Goal: Transaction & Acquisition: Book appointment/travel/reservation

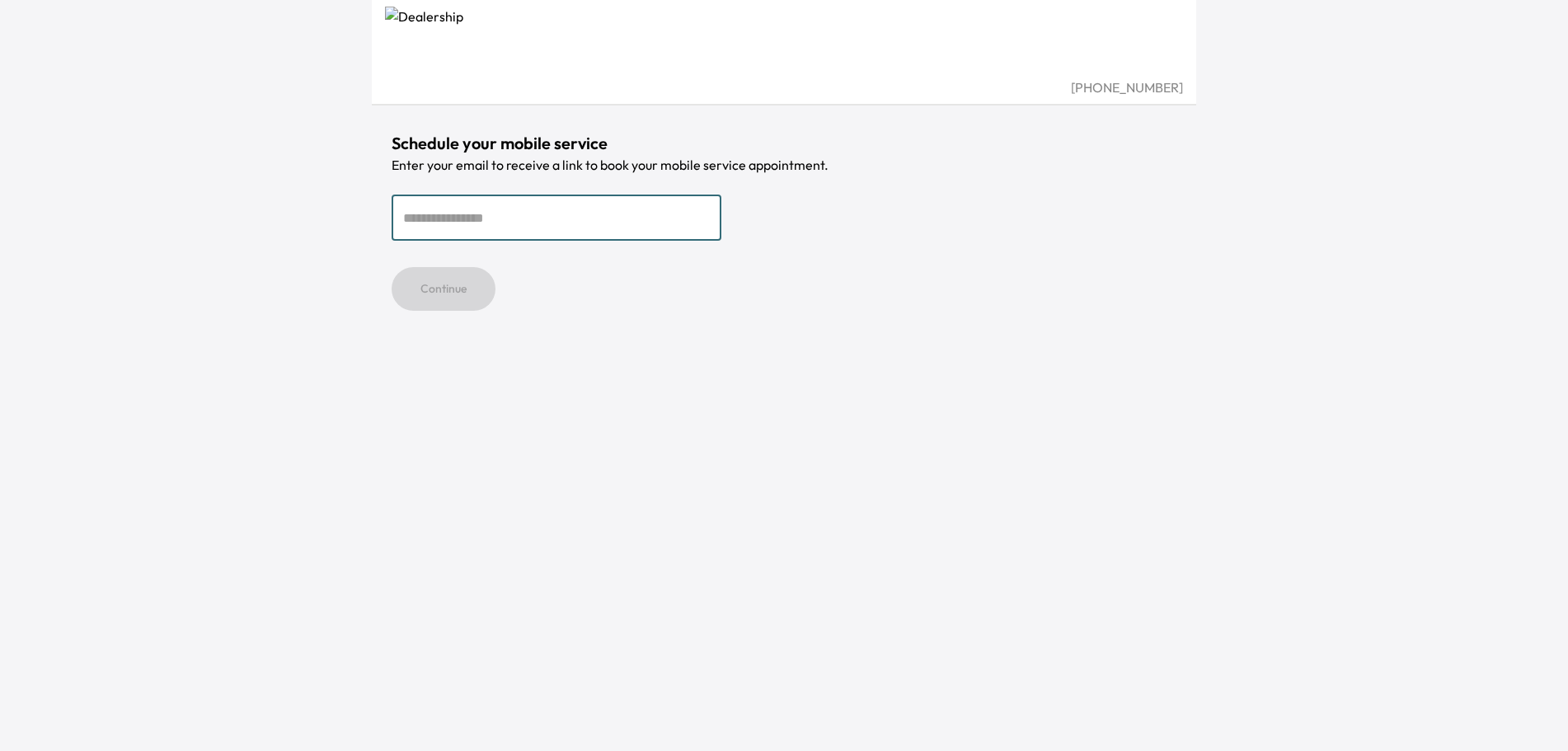
click at [437, 218] on input "email" at bounding box center [556, 218] width 330 height 46
type input "**********"
click at [467, 304] on button "Continue" at bounding box center [443, 289] width 104 height 44
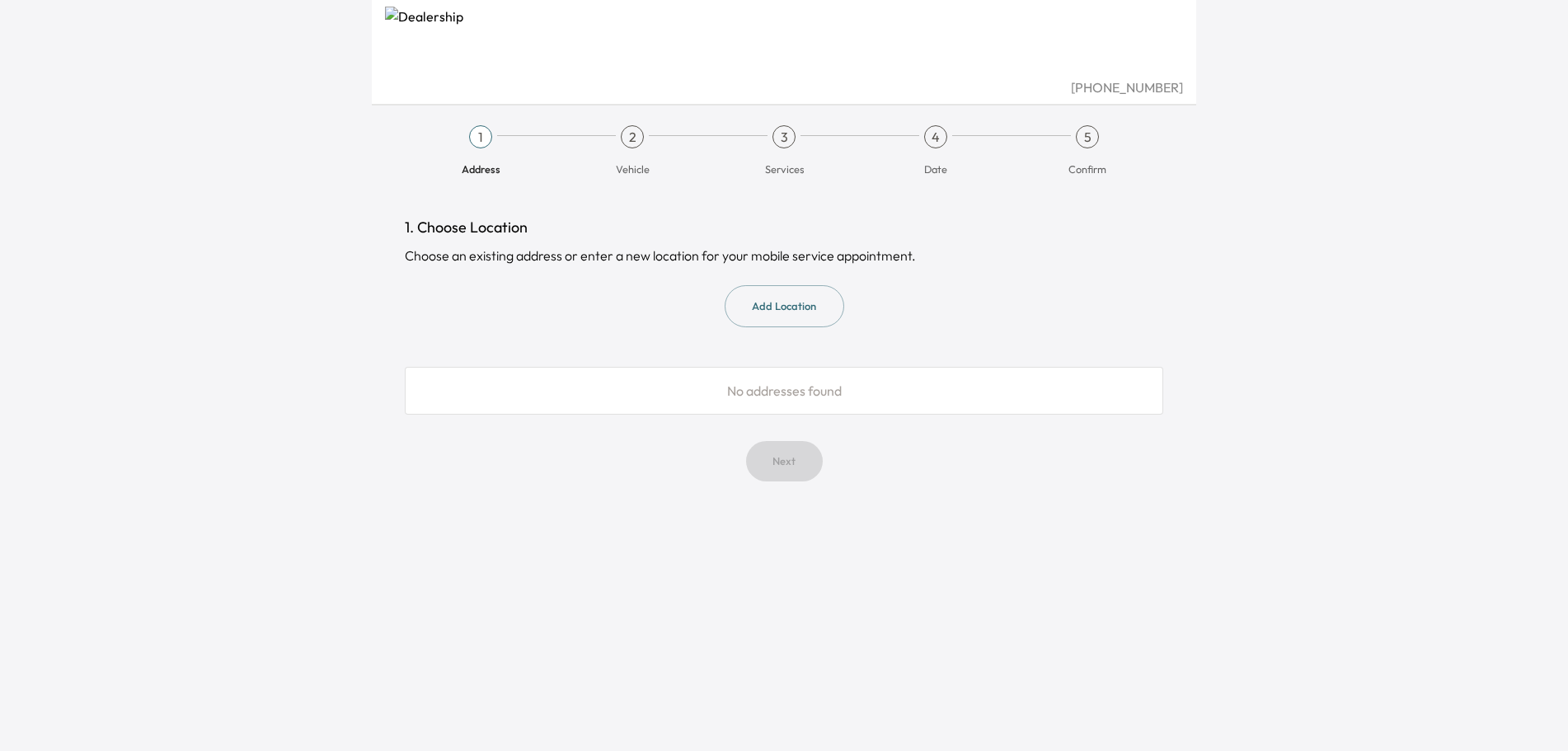
click at [768, 308] on button "Add Location" at bounding box center [784, 307] width 120 height 42
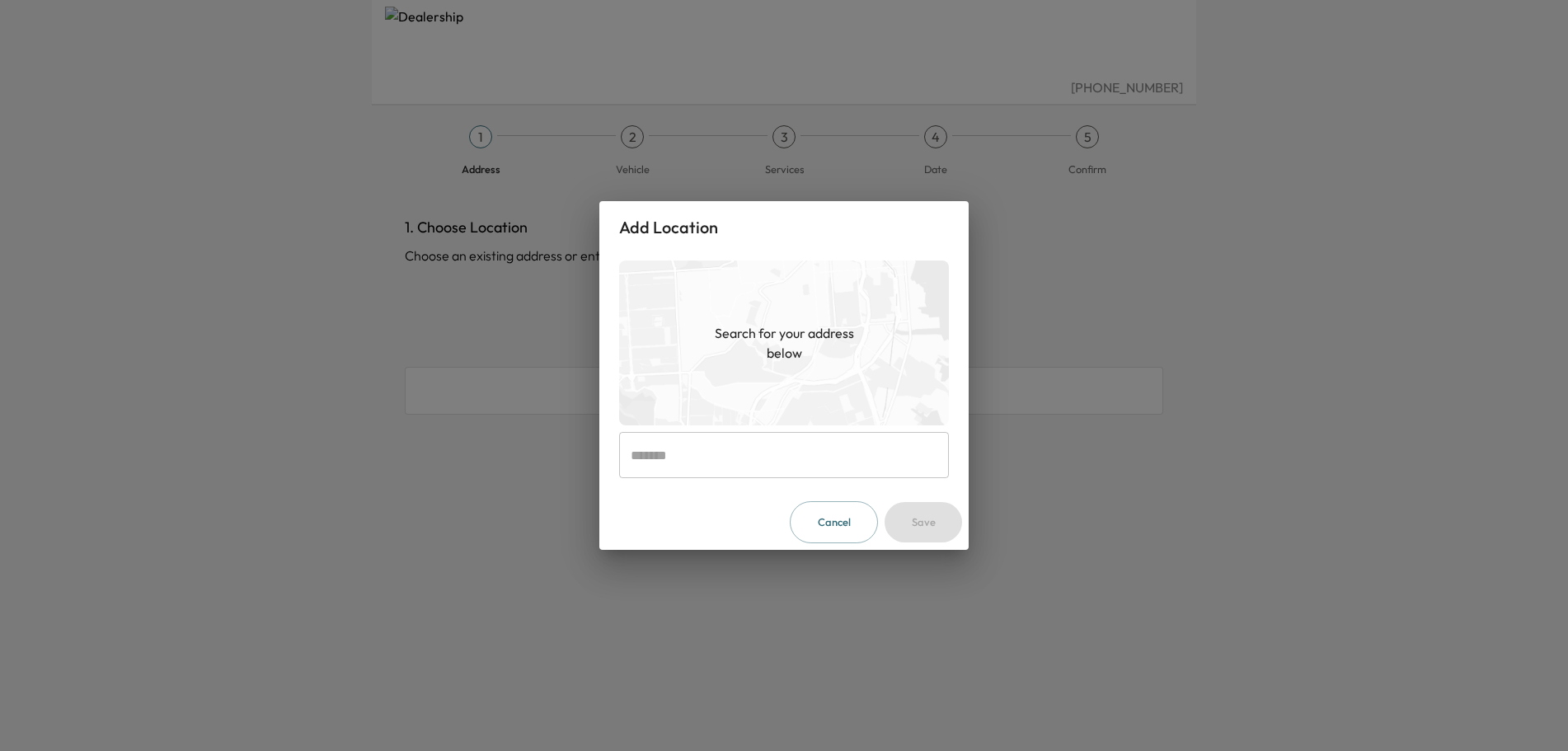
click at [658, 451] on input "text" at bounding box center [784, 455] width 330 height 46
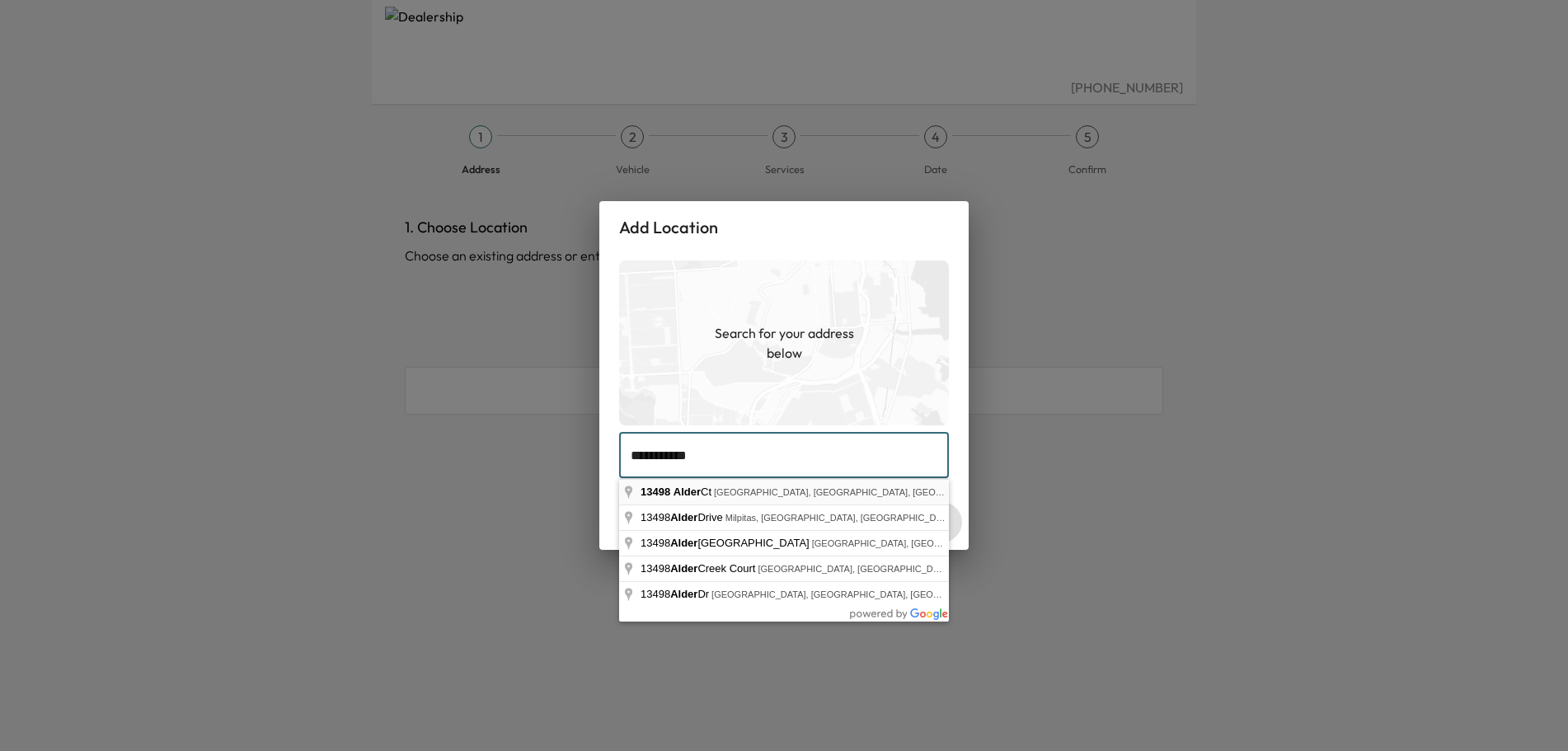
type input "**********"
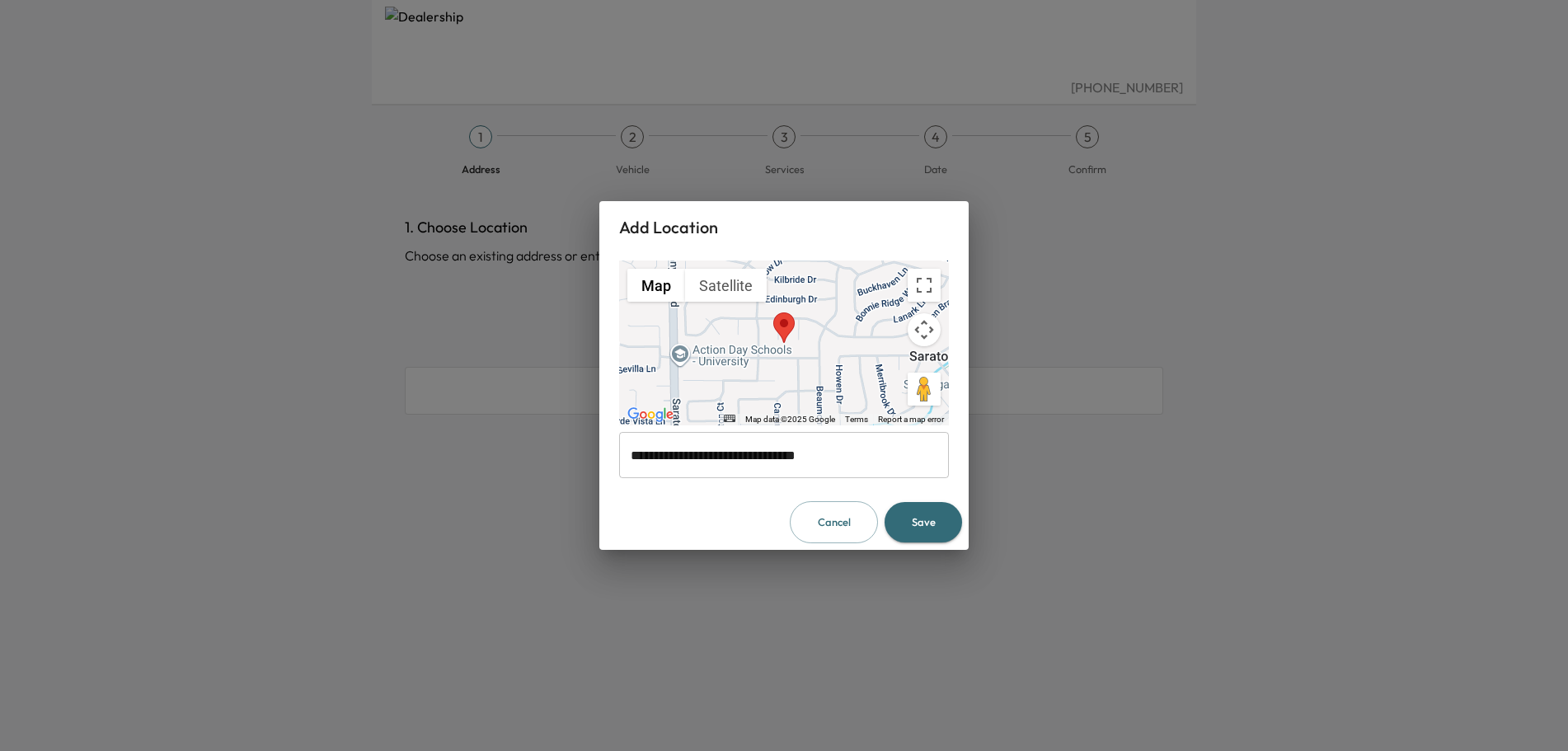
click at [911, 518] on button "Save" at bounding box center [924, 523] width 78 height 41
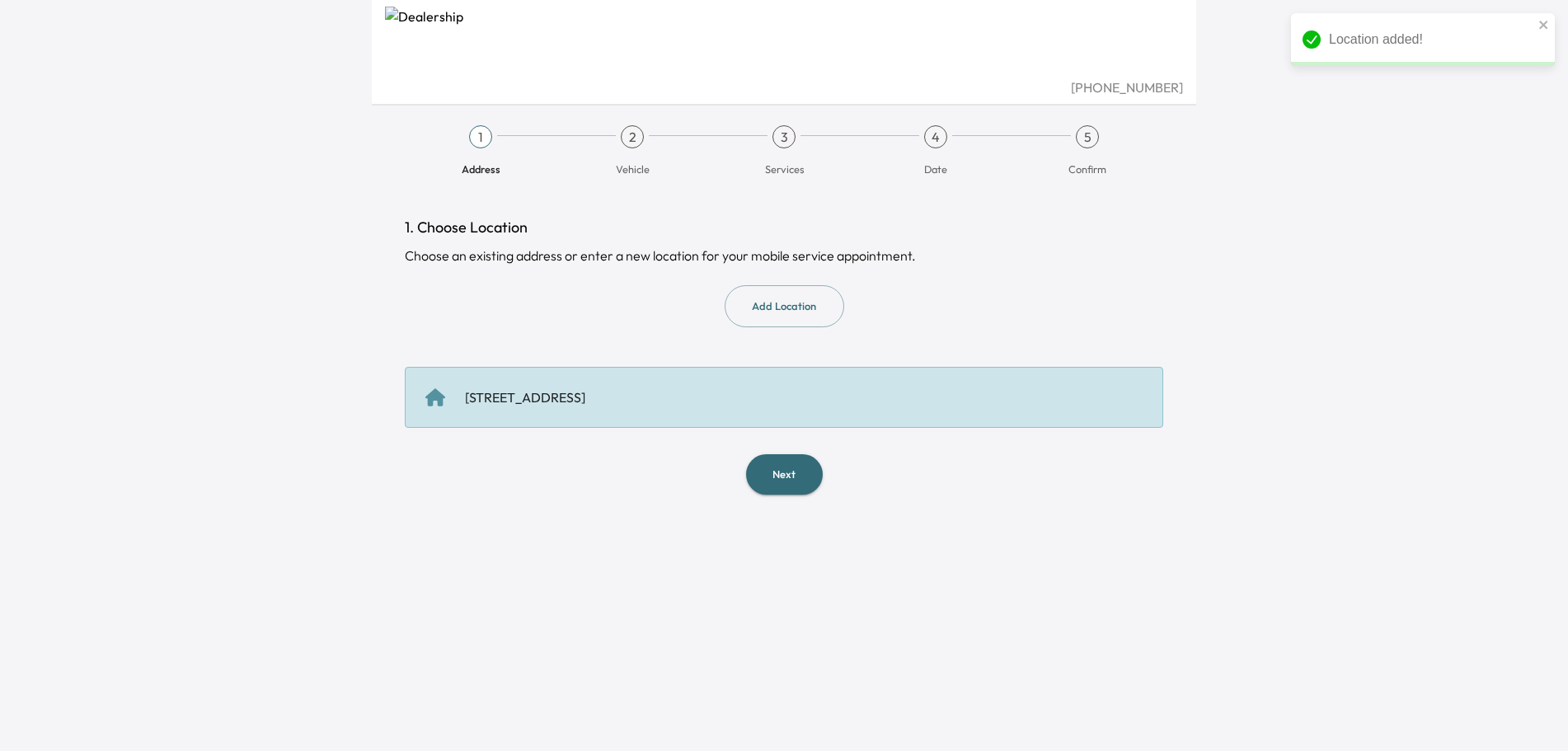
click at [789, 468] on button "Next" at bounding box center [784, 475] width 77 height 41
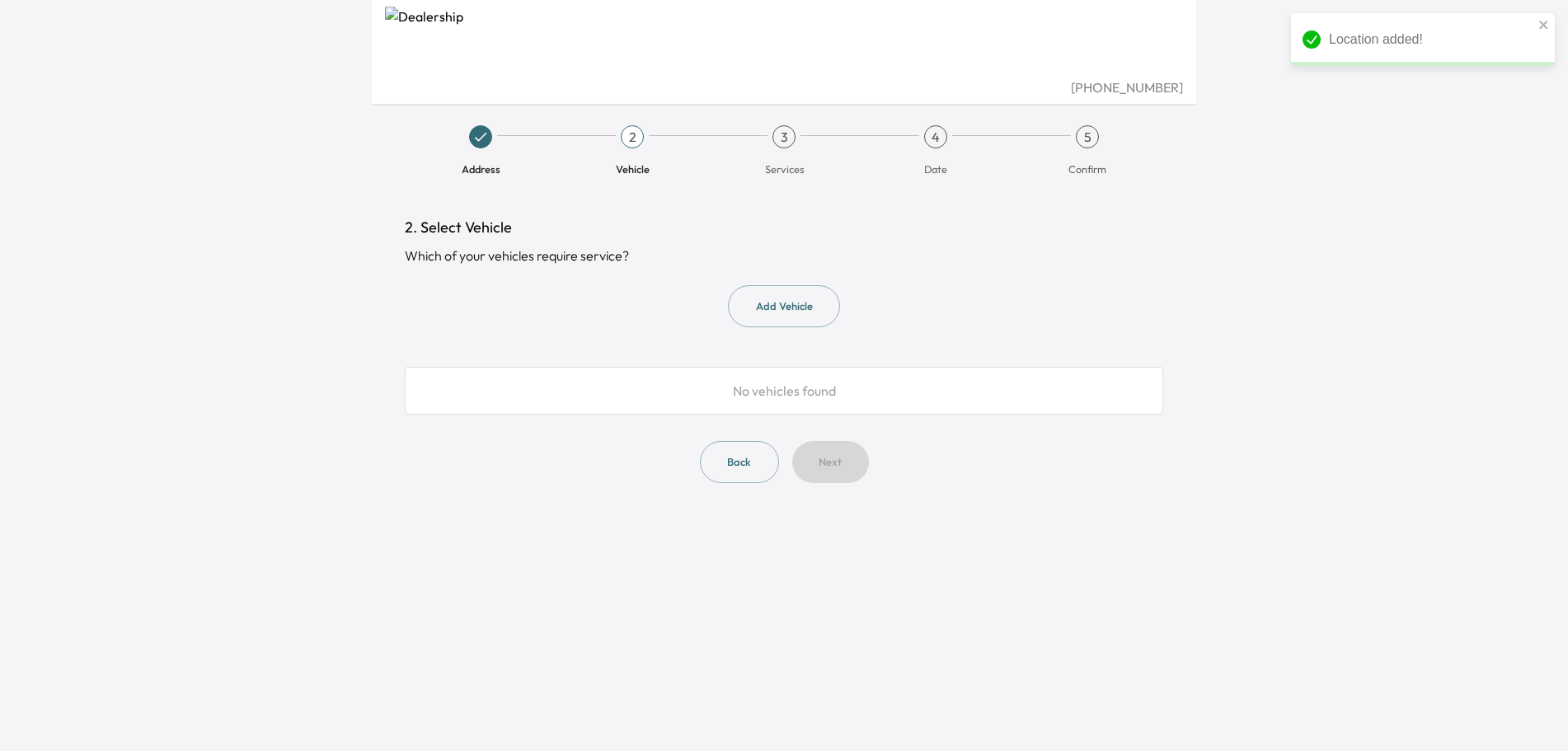
click at [762, 308] on button "Add Vehicle" at bounding box center [784, 307] width 112 height 42
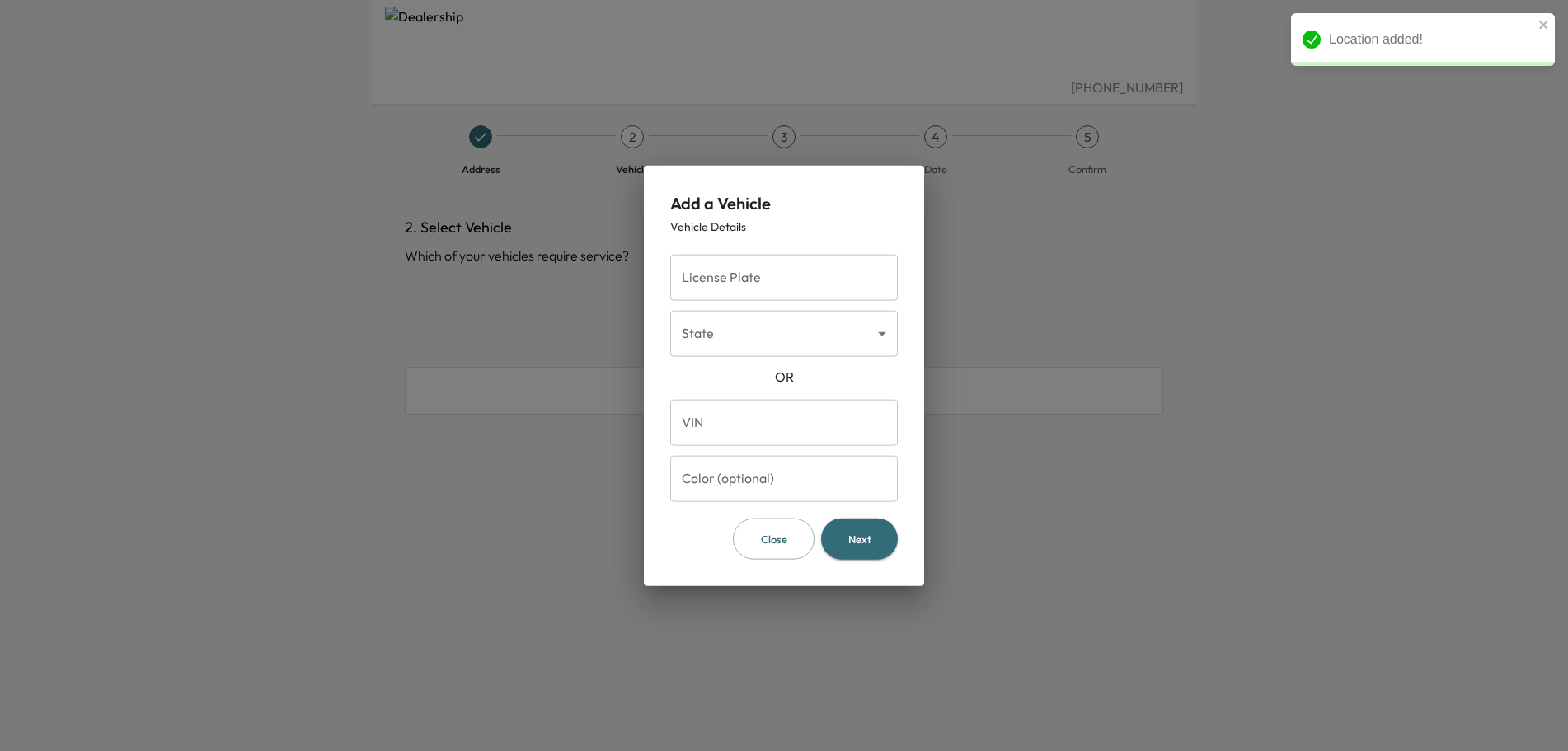
click at [700, 281] on input "License Plate" at bounding box center [784, 277] width 227 height 46
click at [710, 325] on body "Location added! [PHONE_NUMBER] Address 2 Vehicle 3 Services 4 Date 5 Confirm 2.…" at bounding box center [784, 376] width 1568 height 751
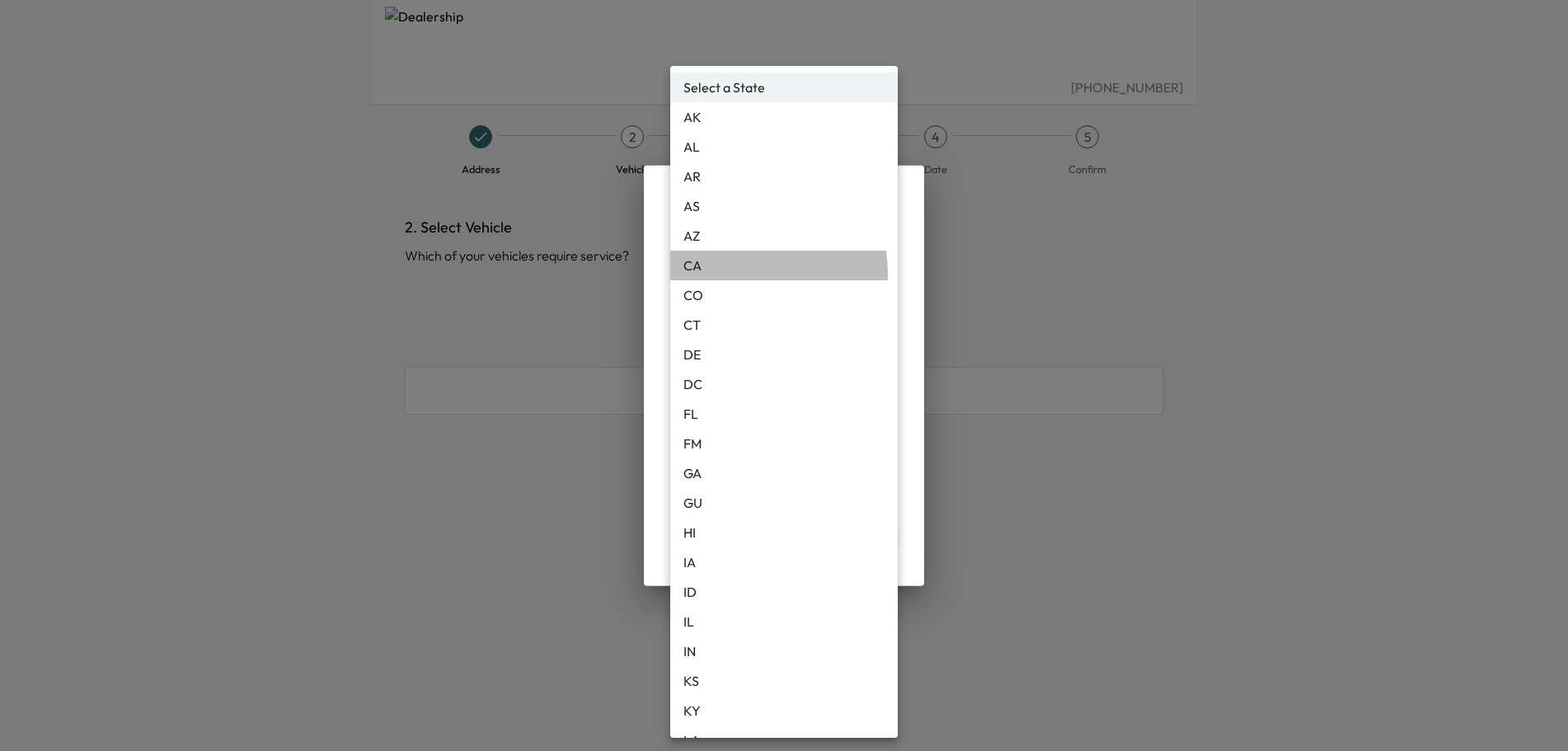
click at [706, 275] on li "CA" at bounding box center [784, 265] width 227 height 30
type input "**"
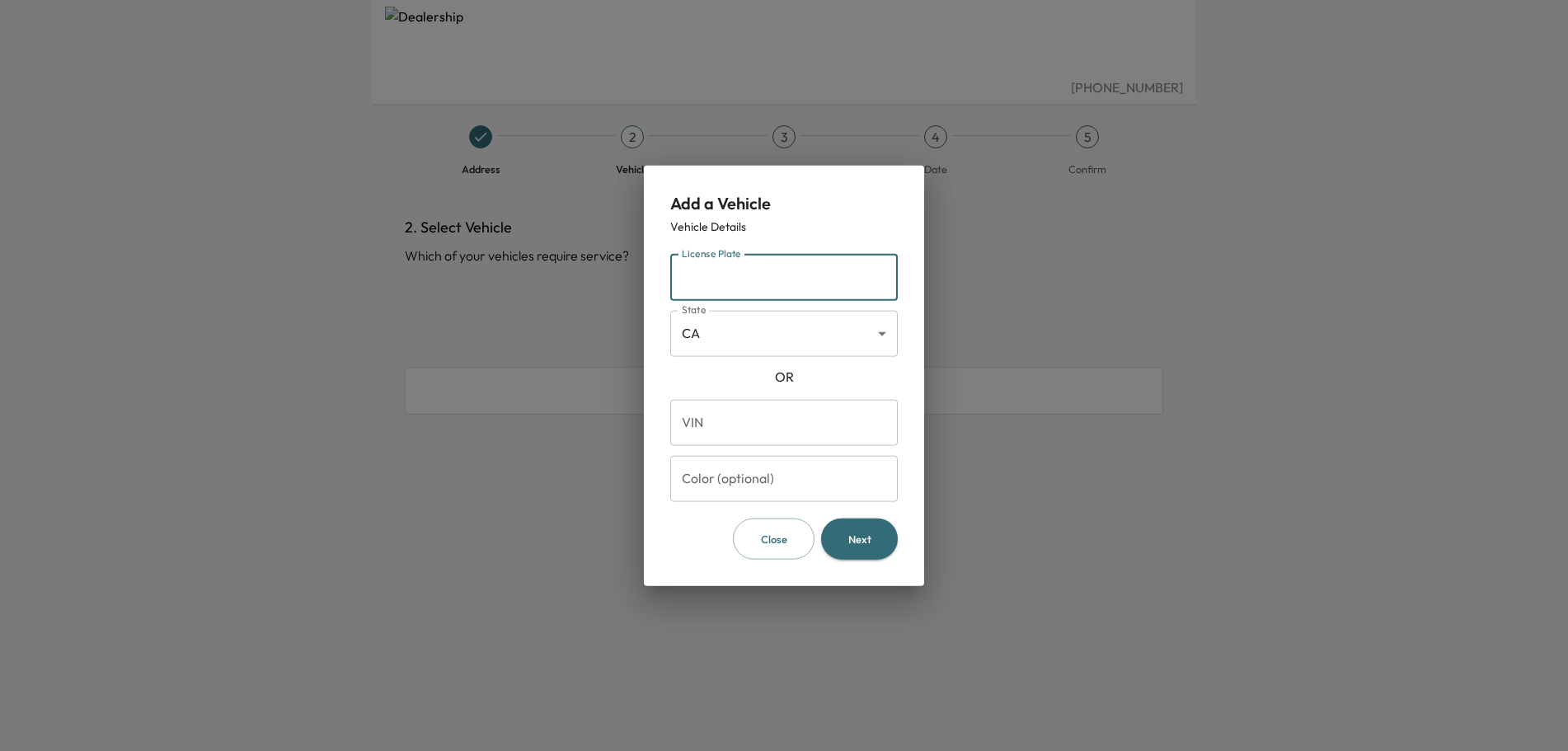
click at [704, 277] on input "License Plate" at bounding box center [784, 277] width 227 height 46
type input "*******"
click at [846, 526] on button "Next" at bounding box center [859, 539] width 77 height 42
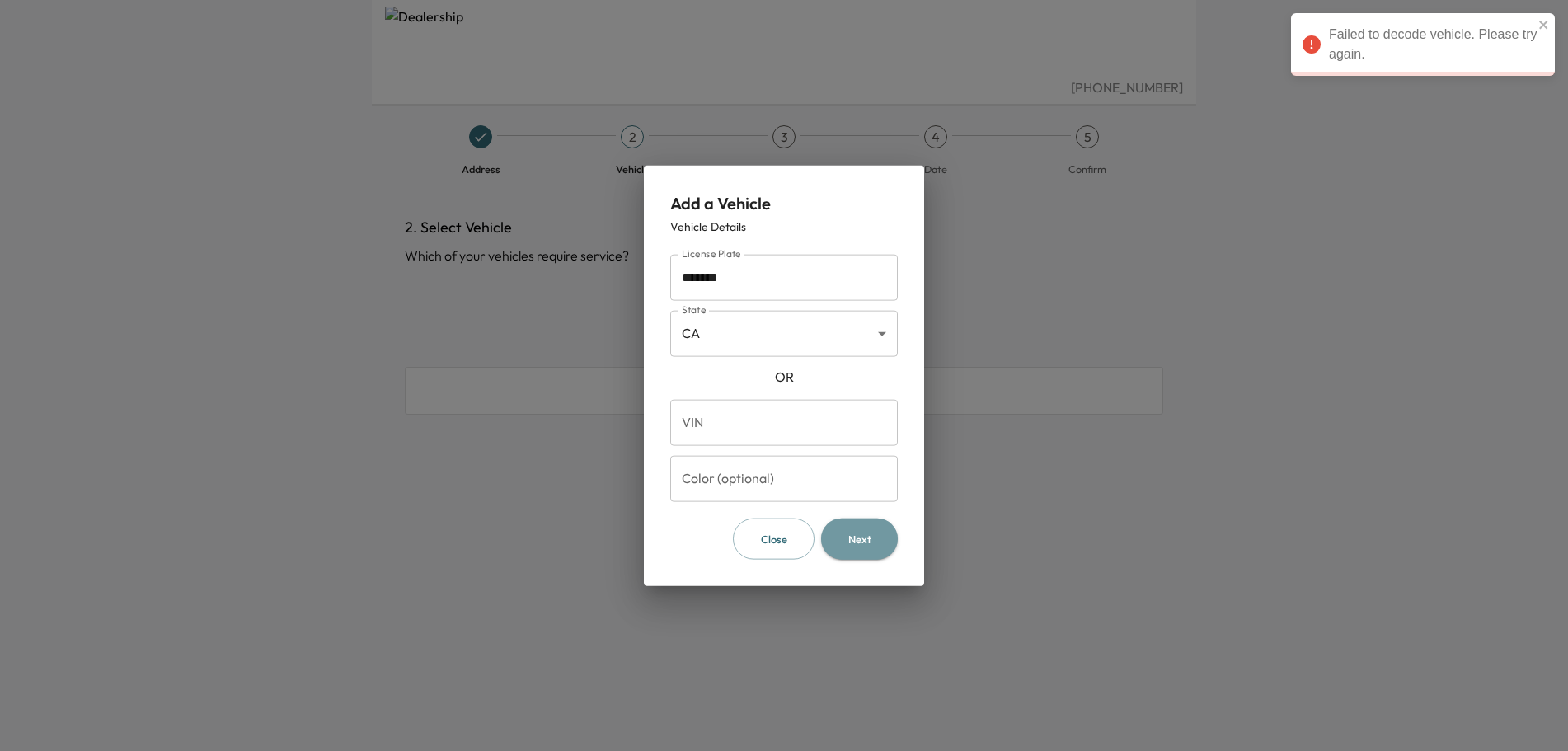
click at [861, 543] on button "Next" at bounding box center [859, 539] width 77 height 42
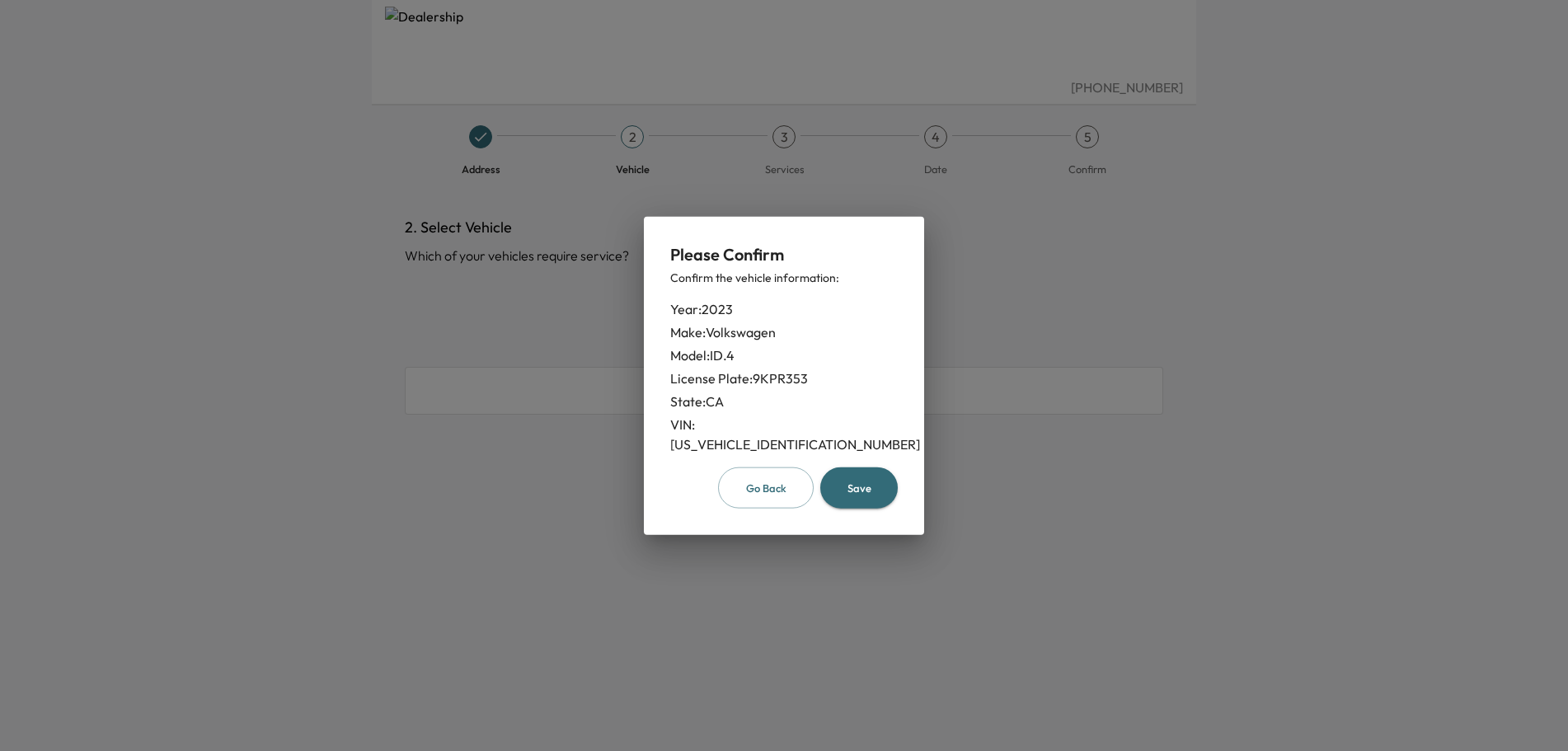
click at [868, 473] on button "Save" at bounding box center [859, 488] width 78 height 42
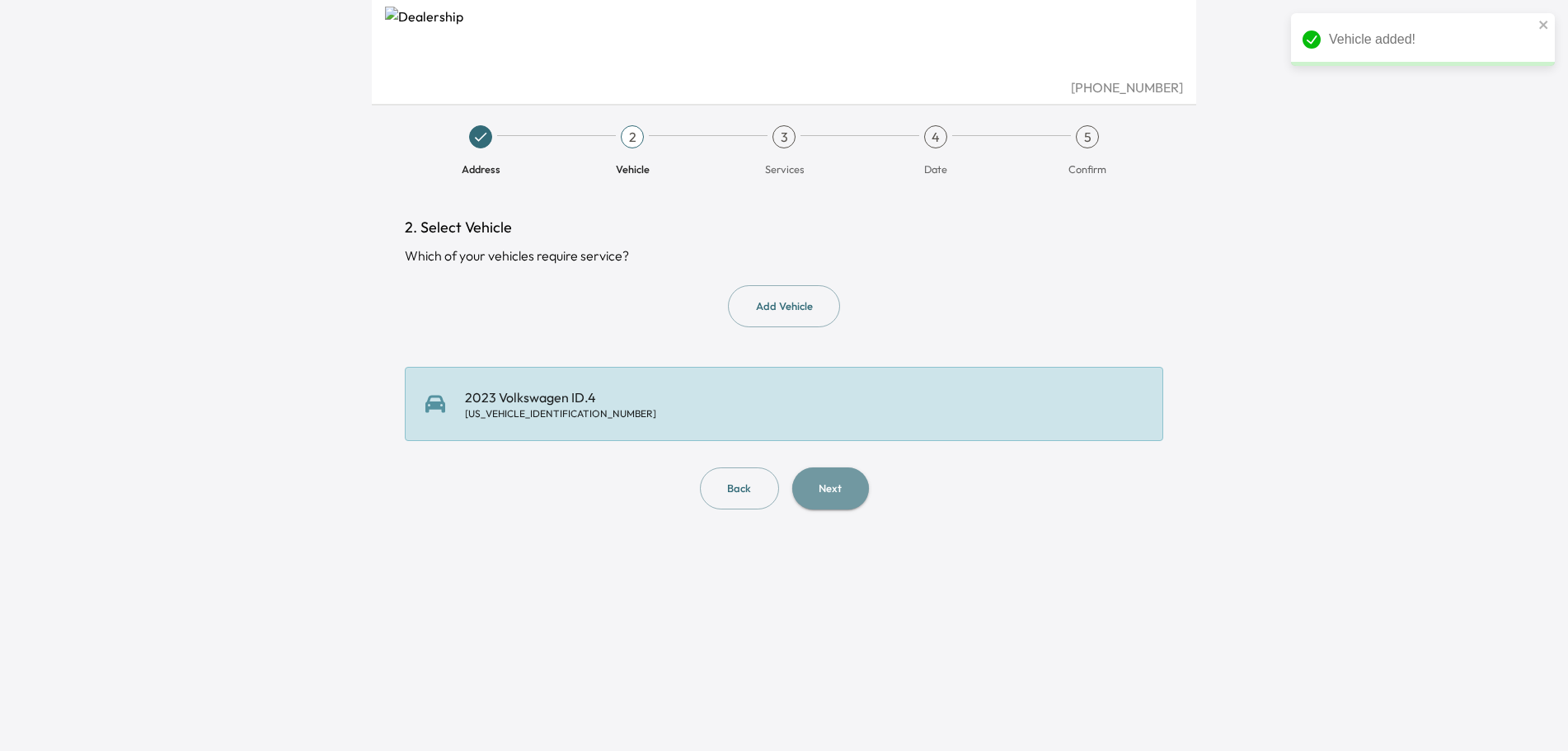
click at [822, 484] on button "Next" at bounding box center [830, 488] width 77 height 42
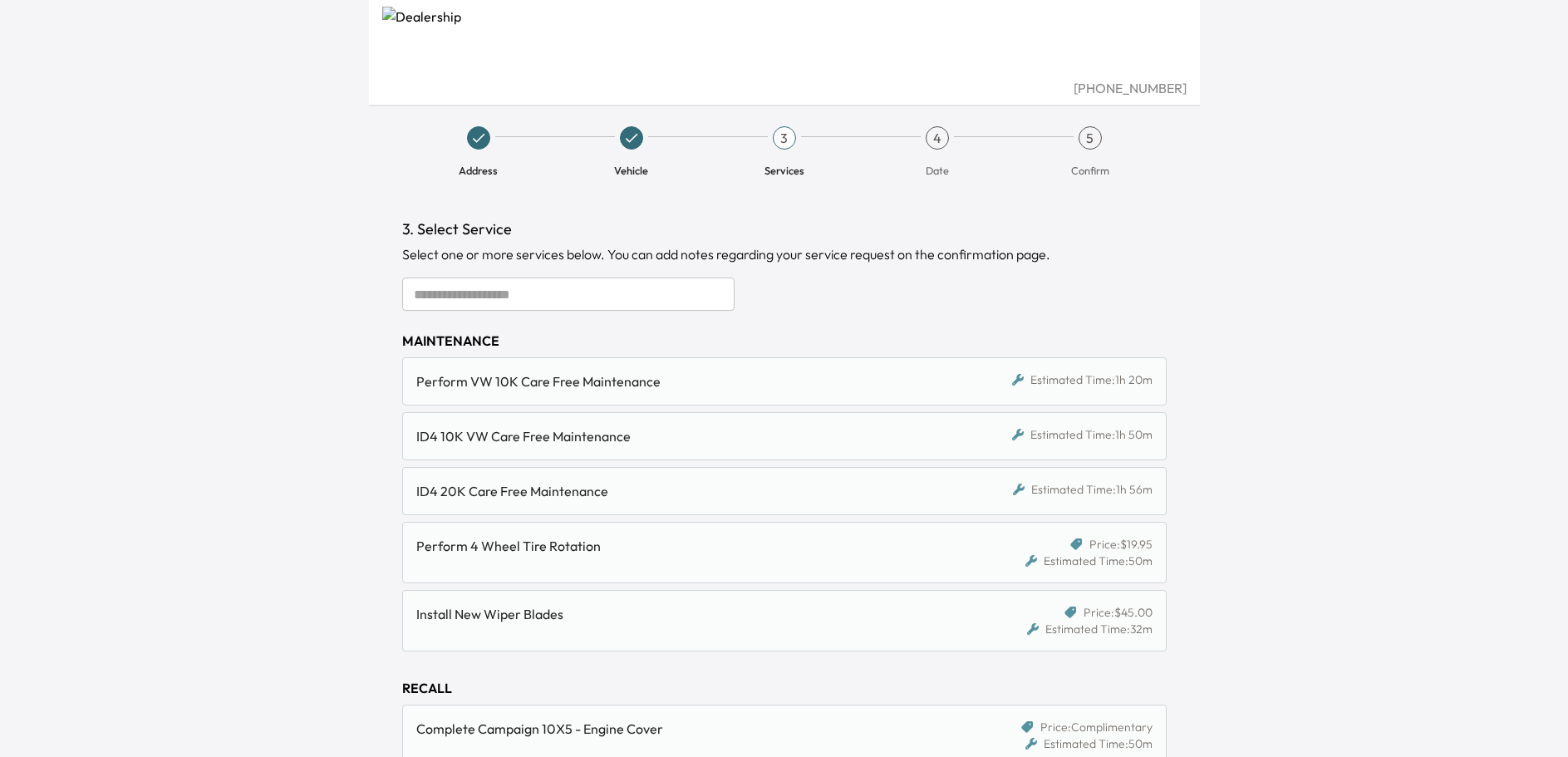
scroll to position [84, 0]
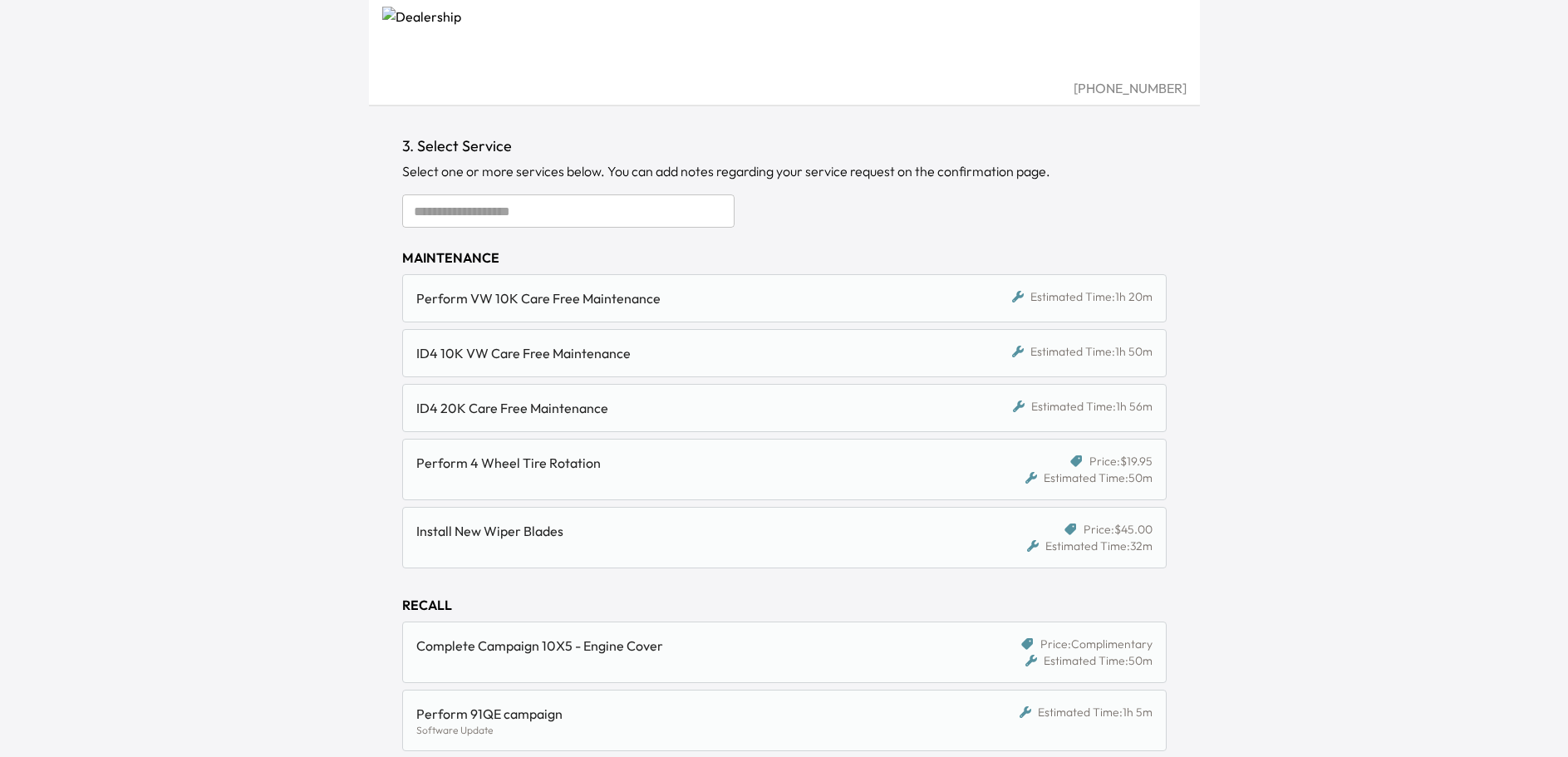
click at [479, 410] on div "ID4 20K Care Free Maintenance" at bounding box center [686, 408] width 539 height 20
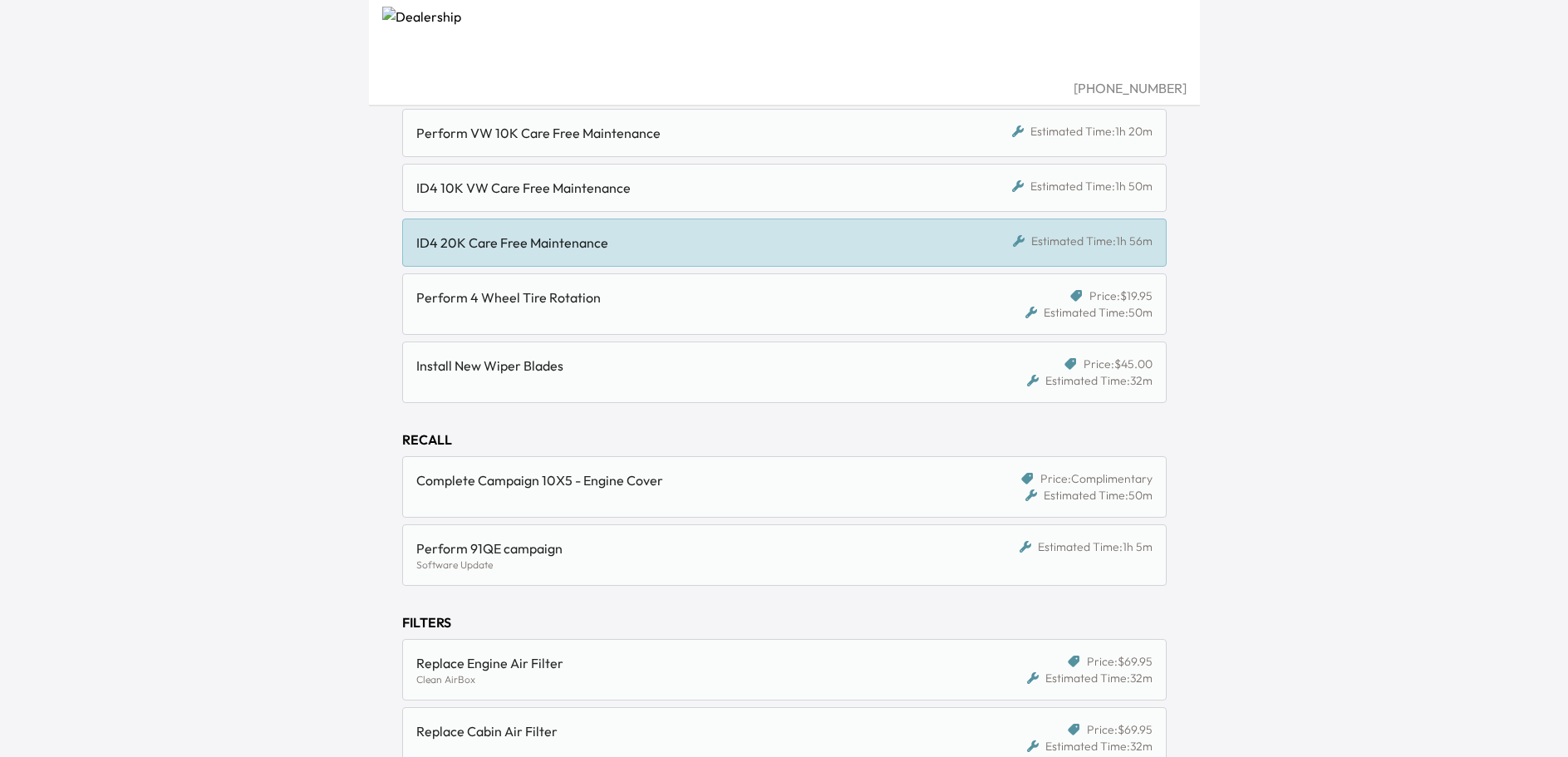
scroll to position [250, 0]
click at [558, 311] on div "Perform 4 Wheel Tire Rotation" at bounding box center [693, 303] width 553 height 33
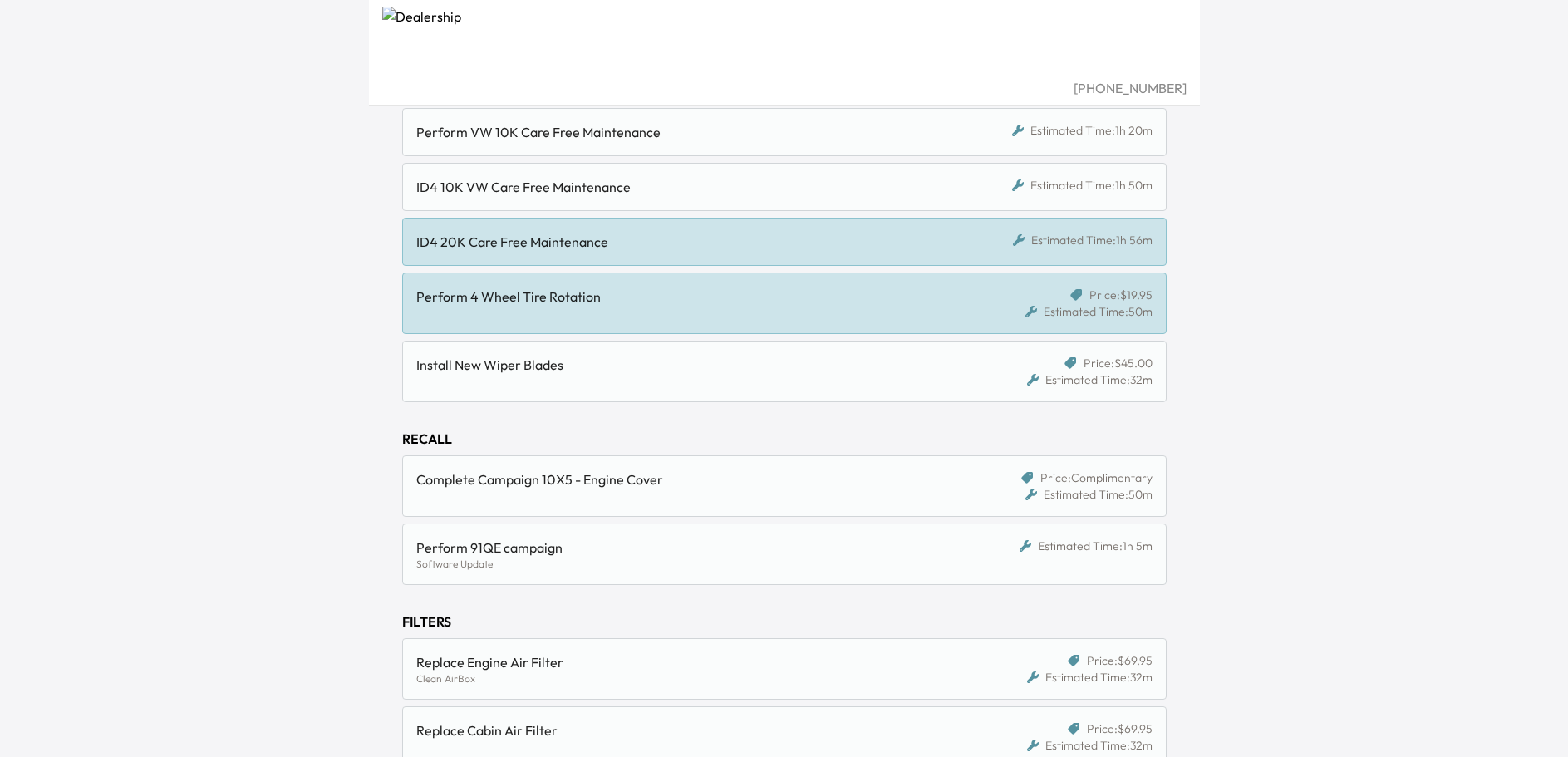
click at [484, 371] on div "Install New Wiper Blades" at bounding box center [686, 364] width 539 height 20
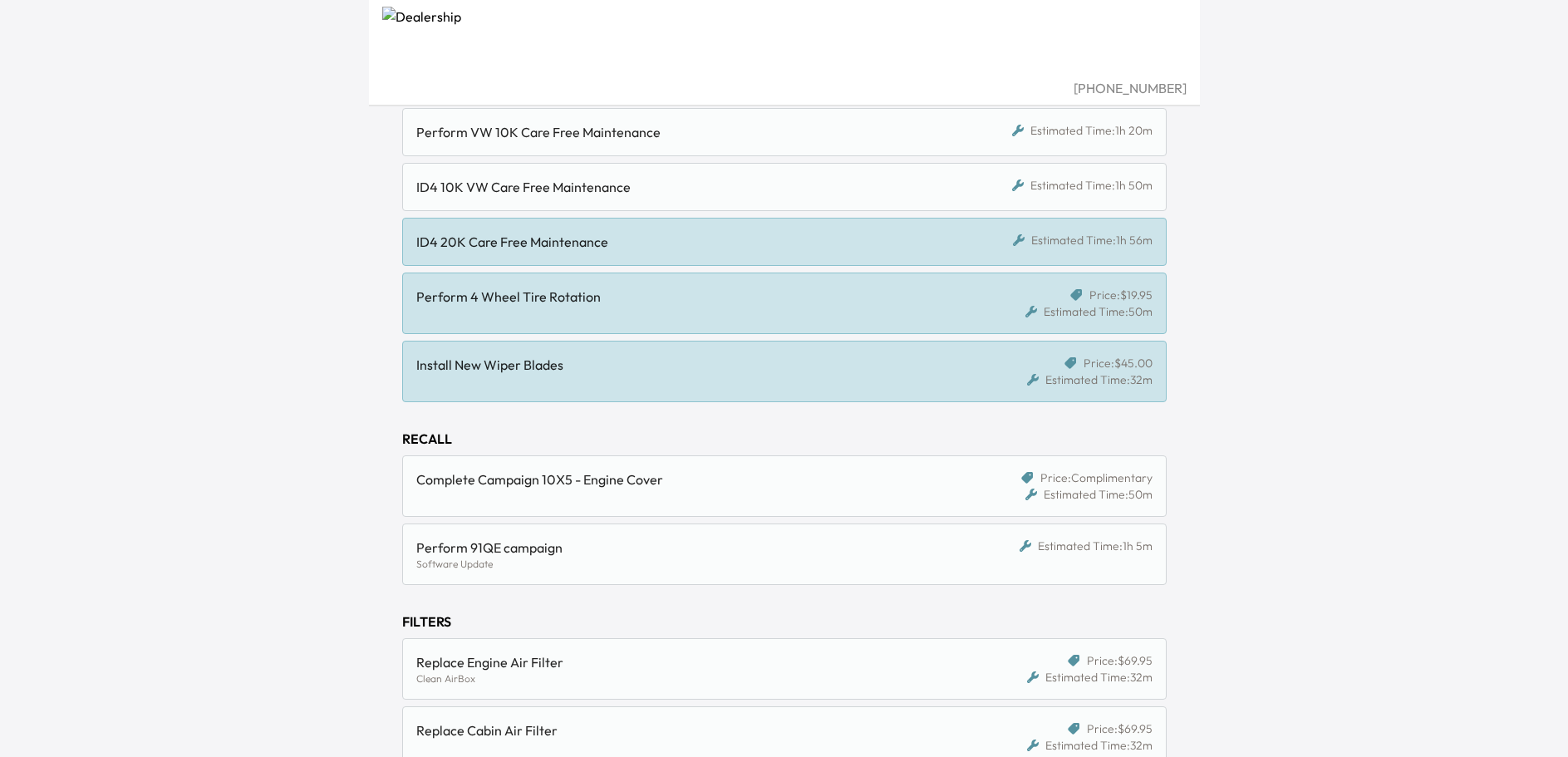
click at [473, 356] on div "Install New Wiper Blades" at bounding box center [686, 364] width 539 height 20
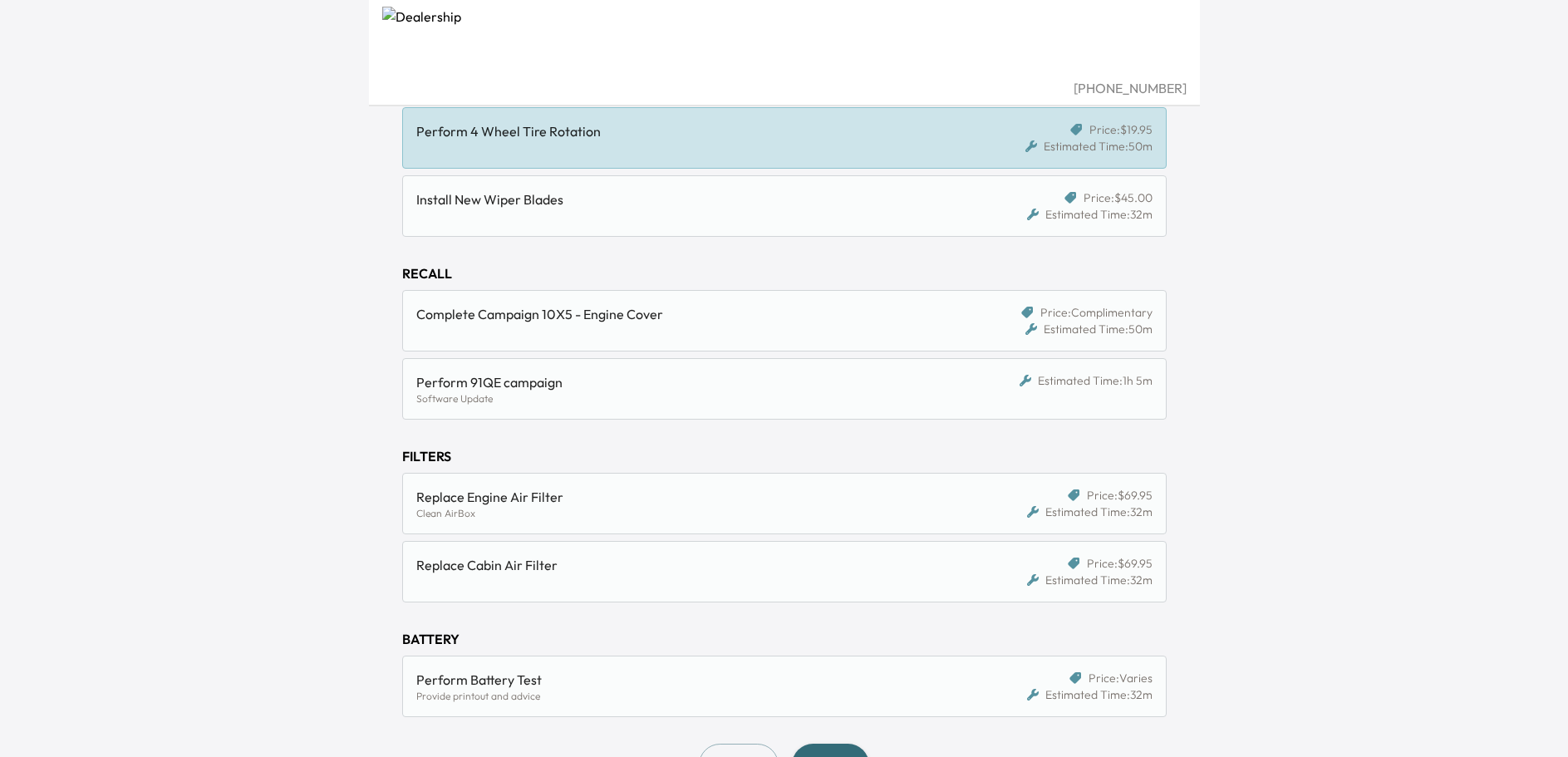
scroll to position [416, 0]
click at [520, 326] on div "Complete Campaign 10X5 - Engine Cover" at bounding box center [693, 319] width 553 height 33
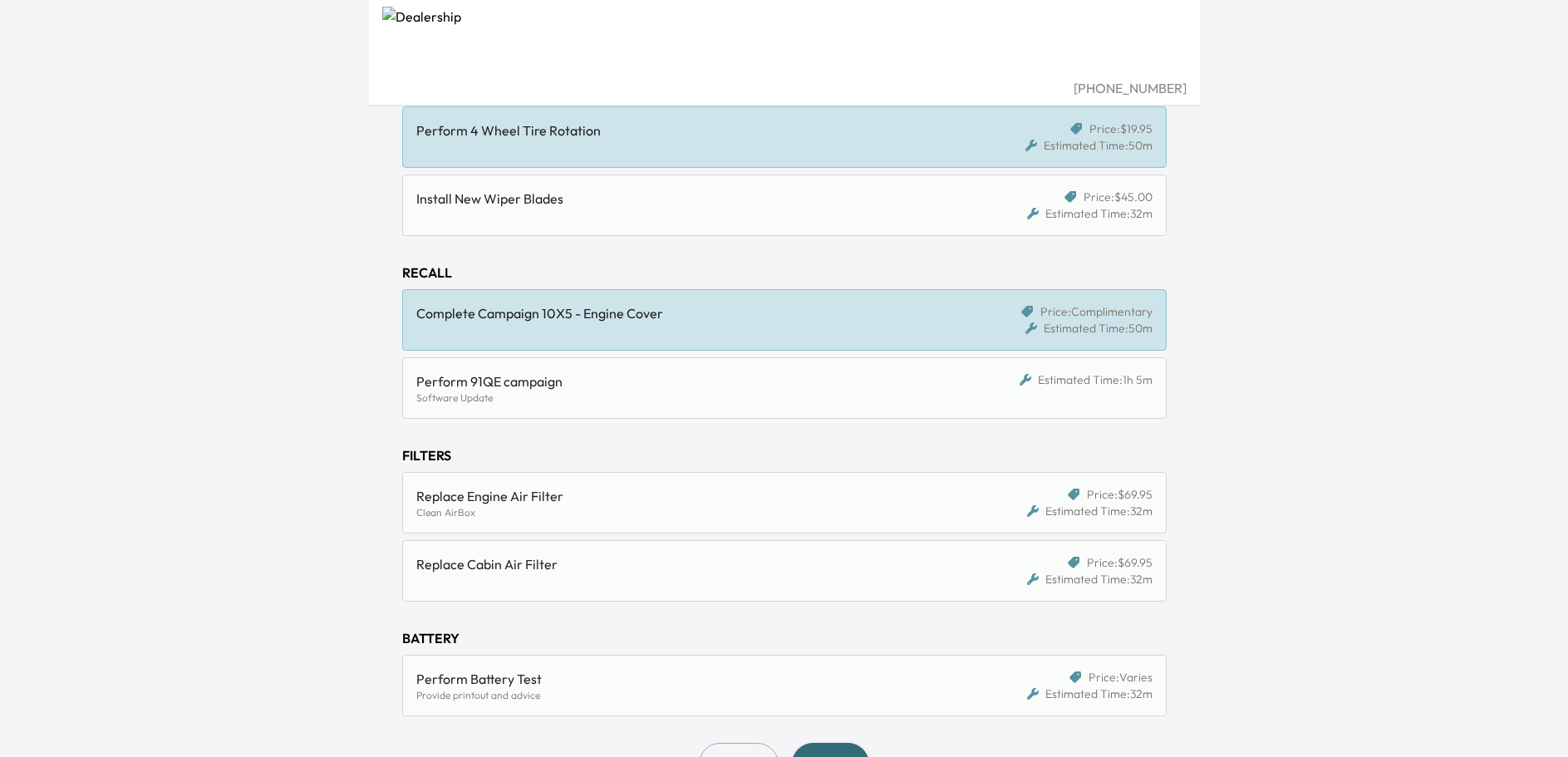
click at [512, 382] on div "Perform 91QE campaign" at bounding box center [686, 381] width 539 height 20
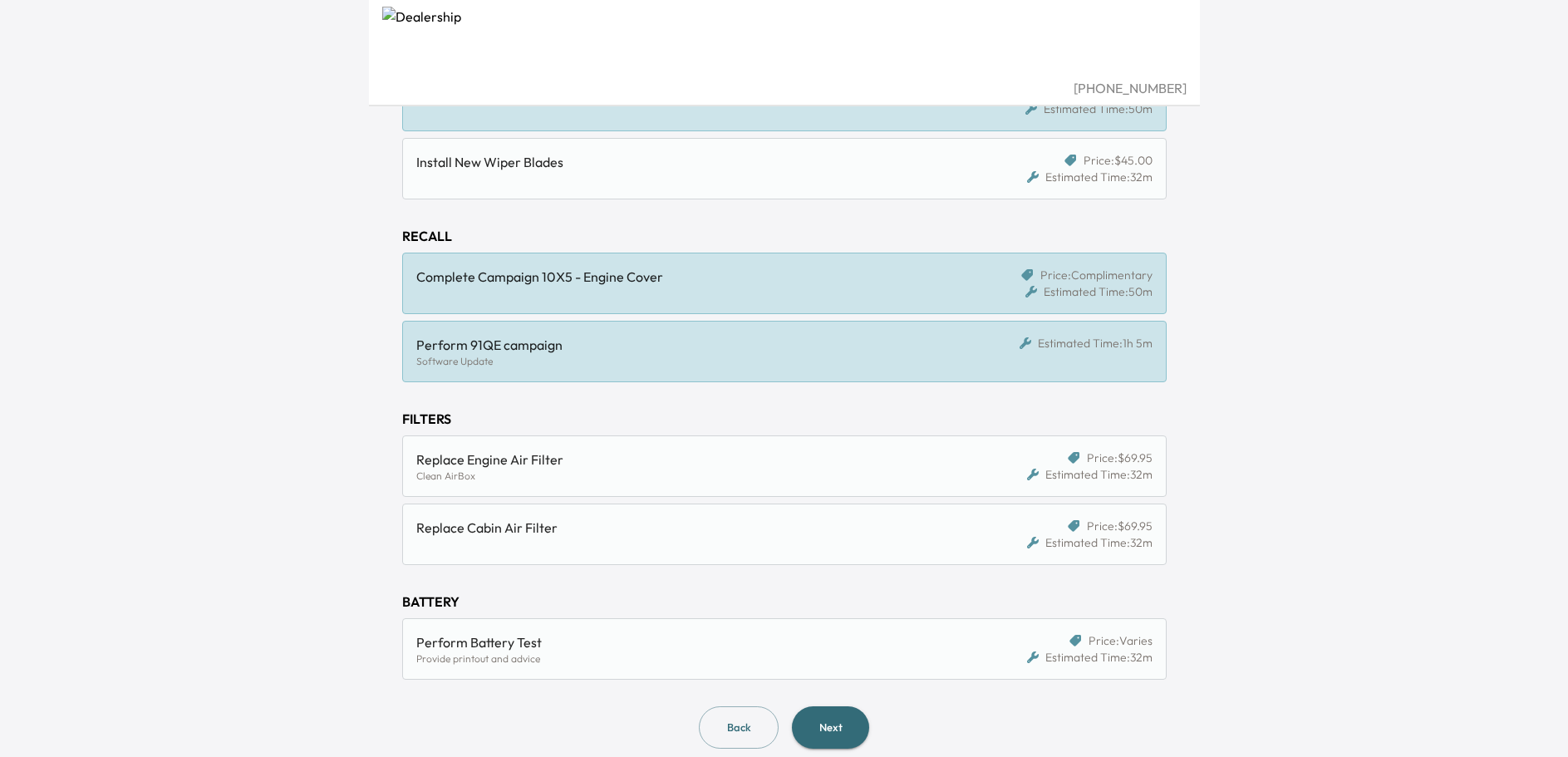
scroll to position [471, 0]
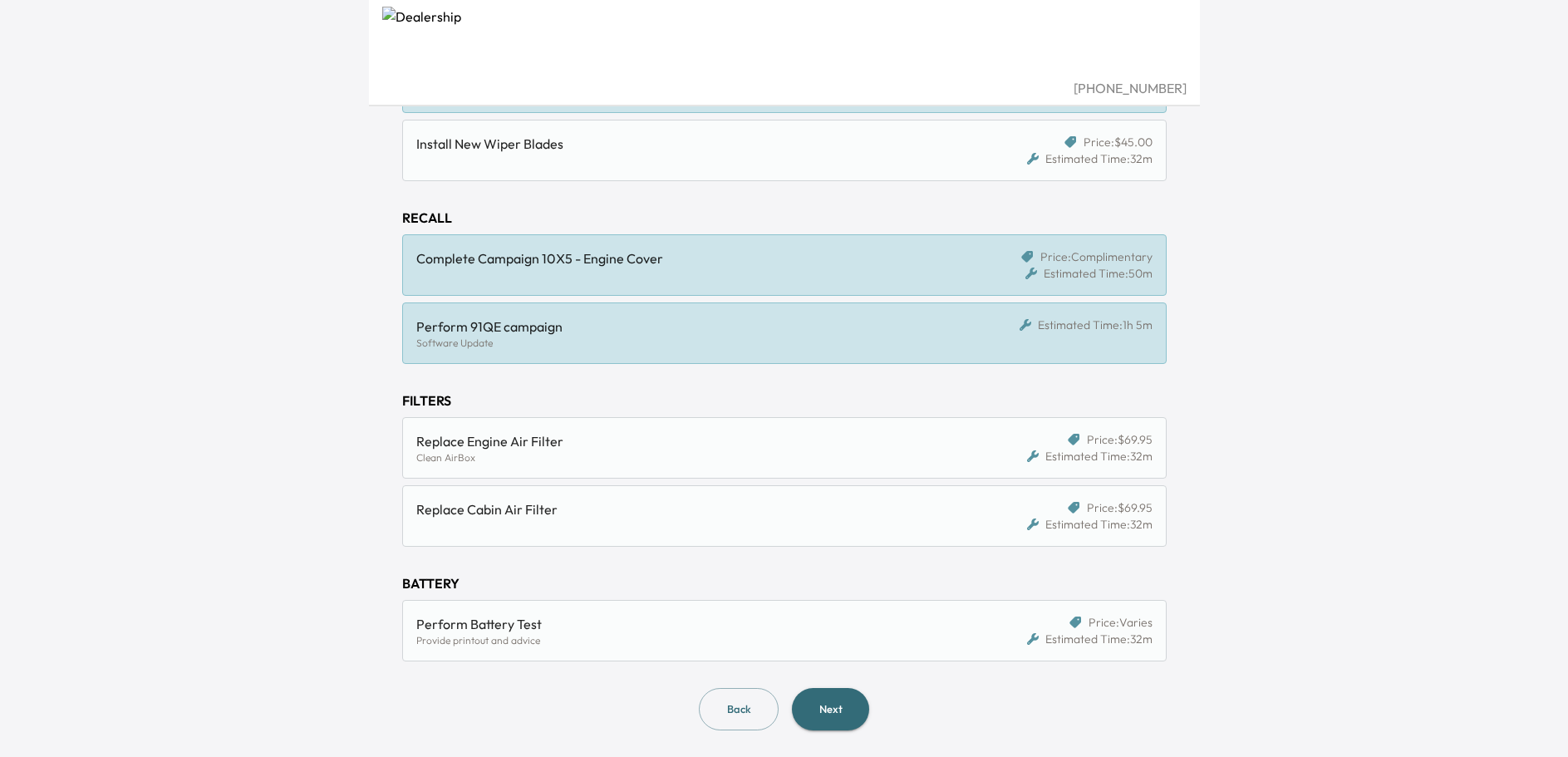
click at [527, 442] on div "Replace Engine Air Filter" at bounding box center [686, 442] width 539 height 20
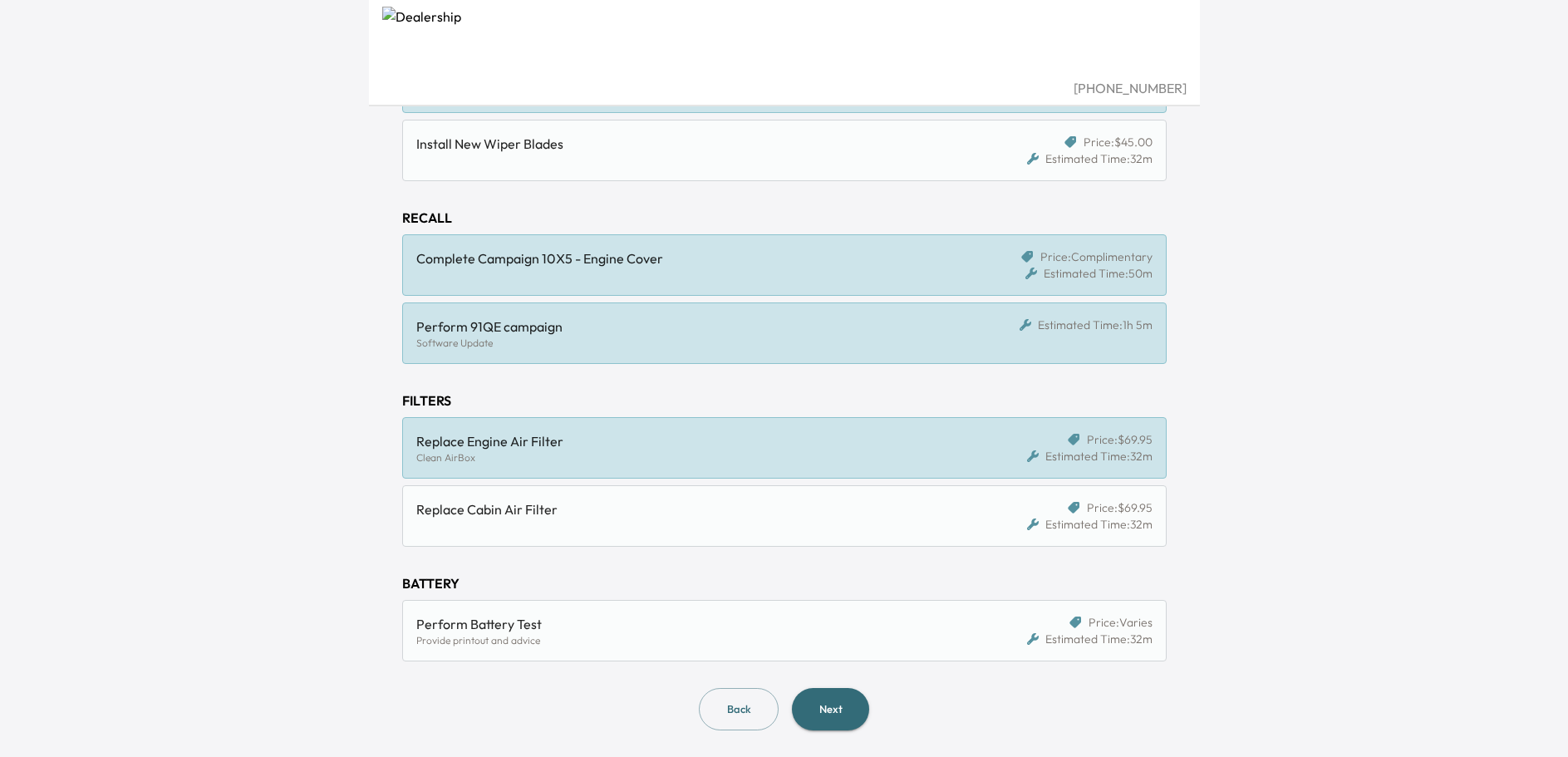
click at [538, 500] on div "Replace Cabin Air Filter" at bounding box center [686, 509] width 539 height 20
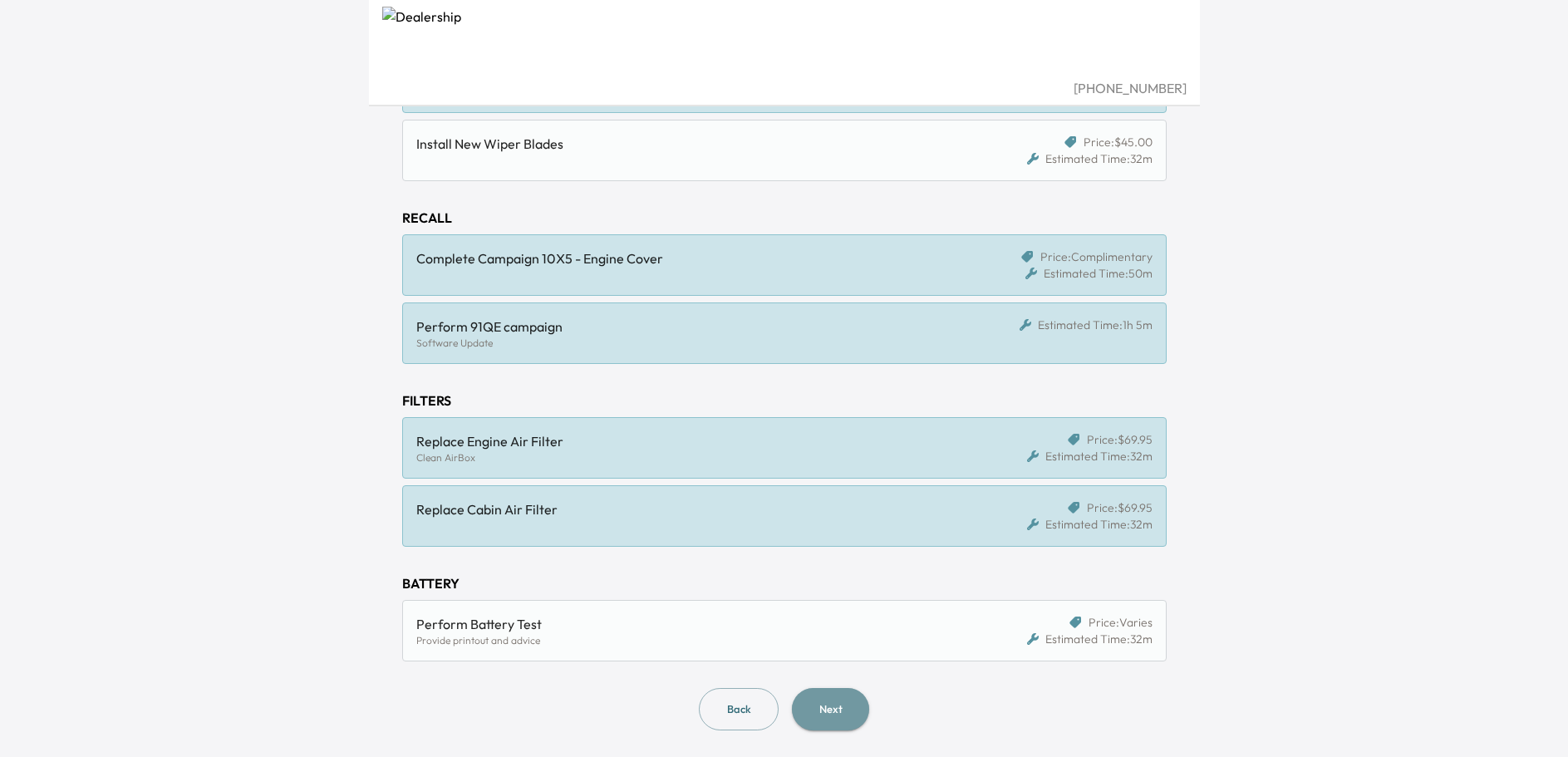
click at [817, 701] on button "Next" at bounding box center [831, 710] width 77 height 43
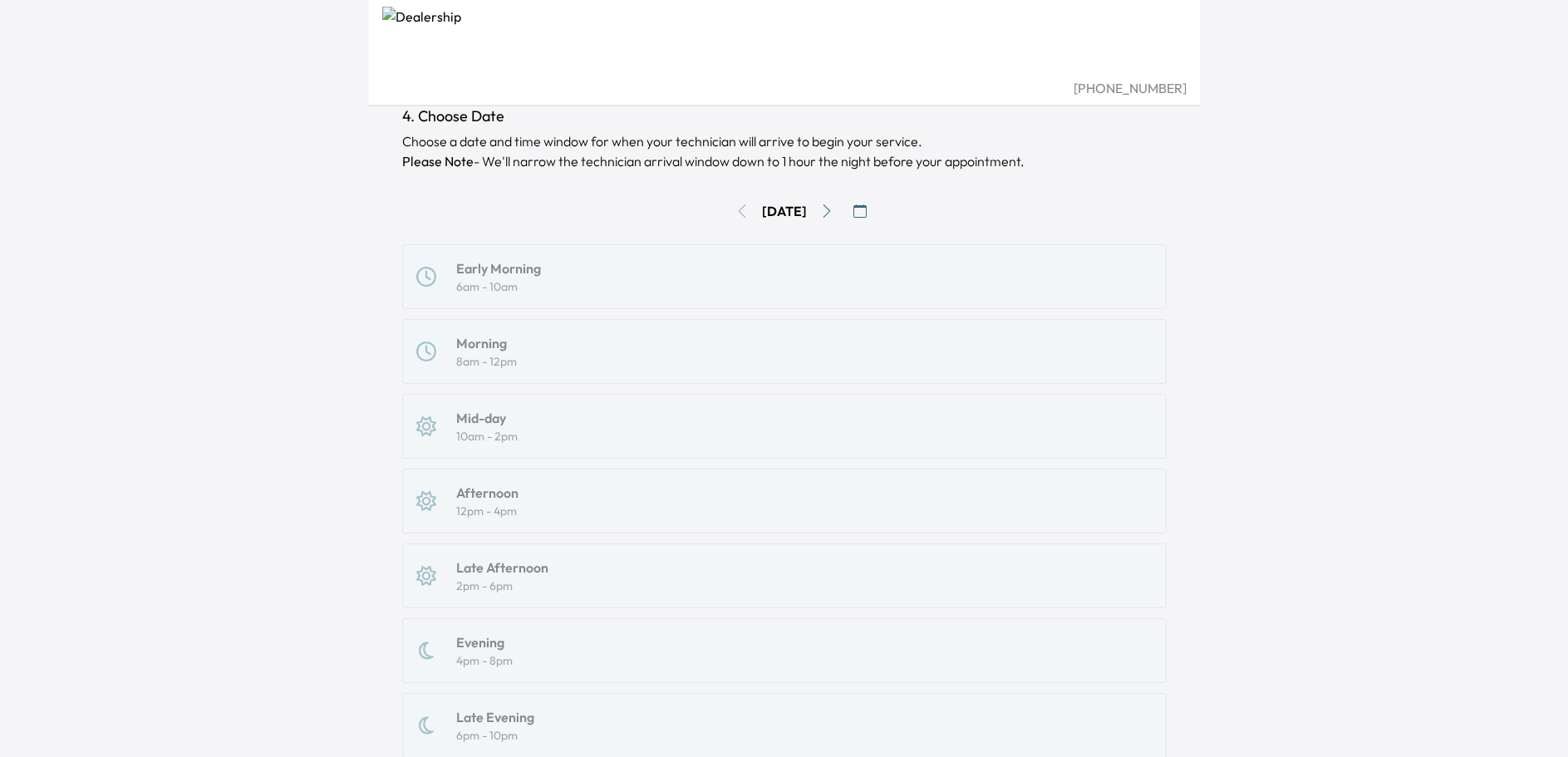
scroll to position [84, 0]
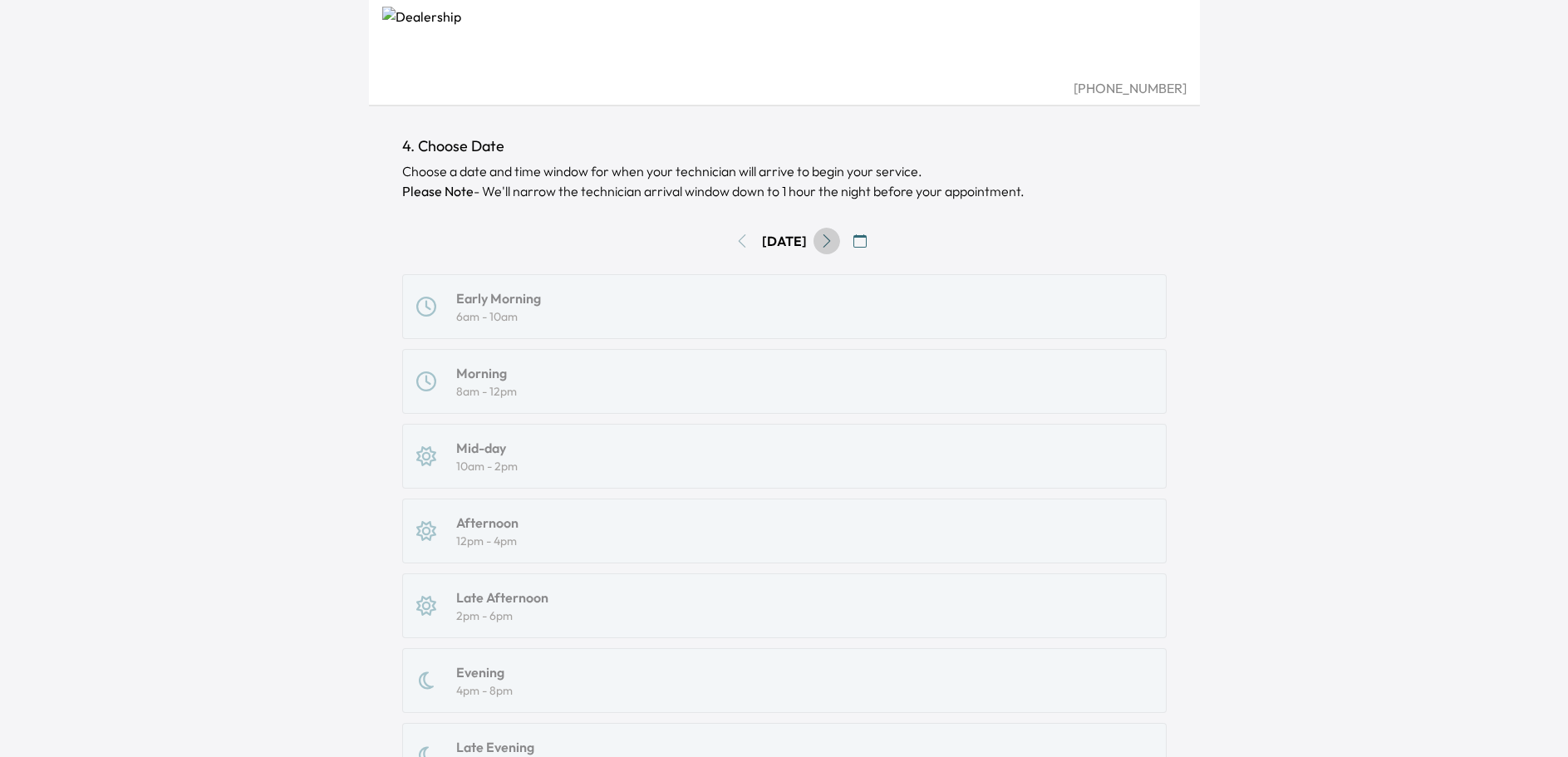
click at [833, 243] on icon "Go to next day" at bounding box center [826, 241] width 13 height 13
click at [840, 243] on button "Go to next day" at bounding box center [827, 241] width 27 height 27
click at [519, 457] on div "Mid-day 10am - 2pm" at bounding box center [784, 456] width 736 height 36
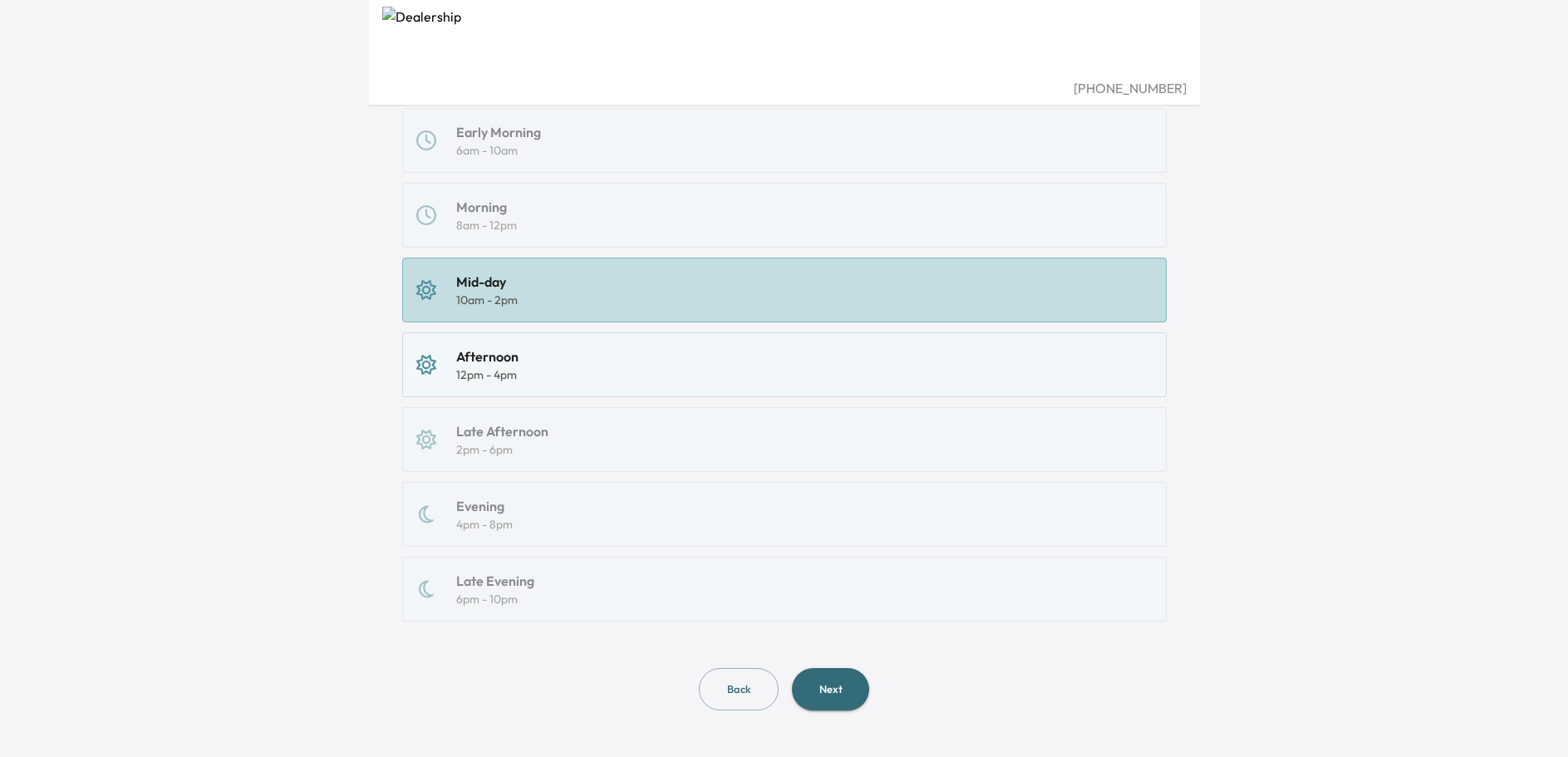
scroll to position [256, 0]
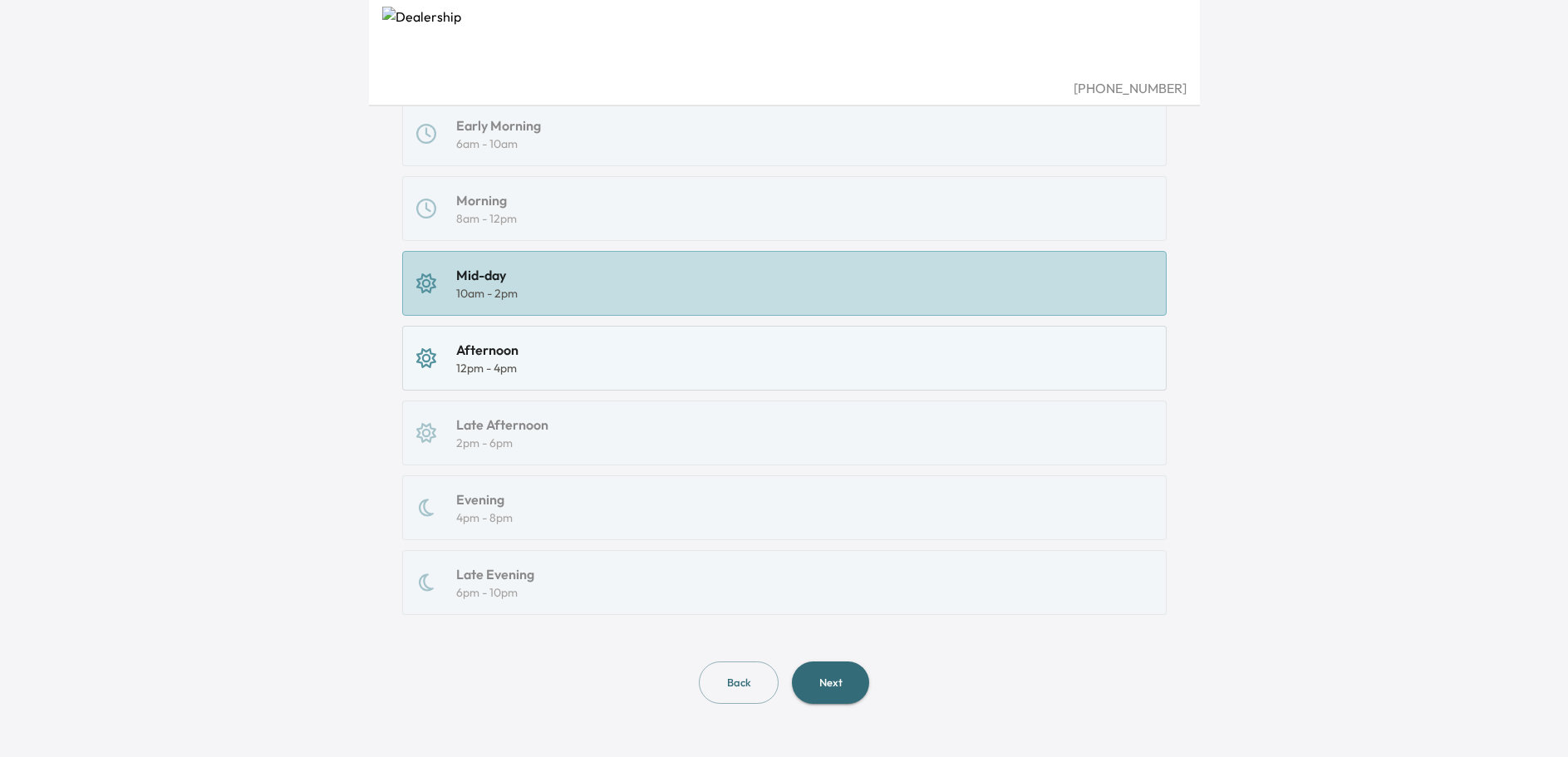
click at [822, 689] on button "Next" at bounding box center [831, 683] width 77 height 43
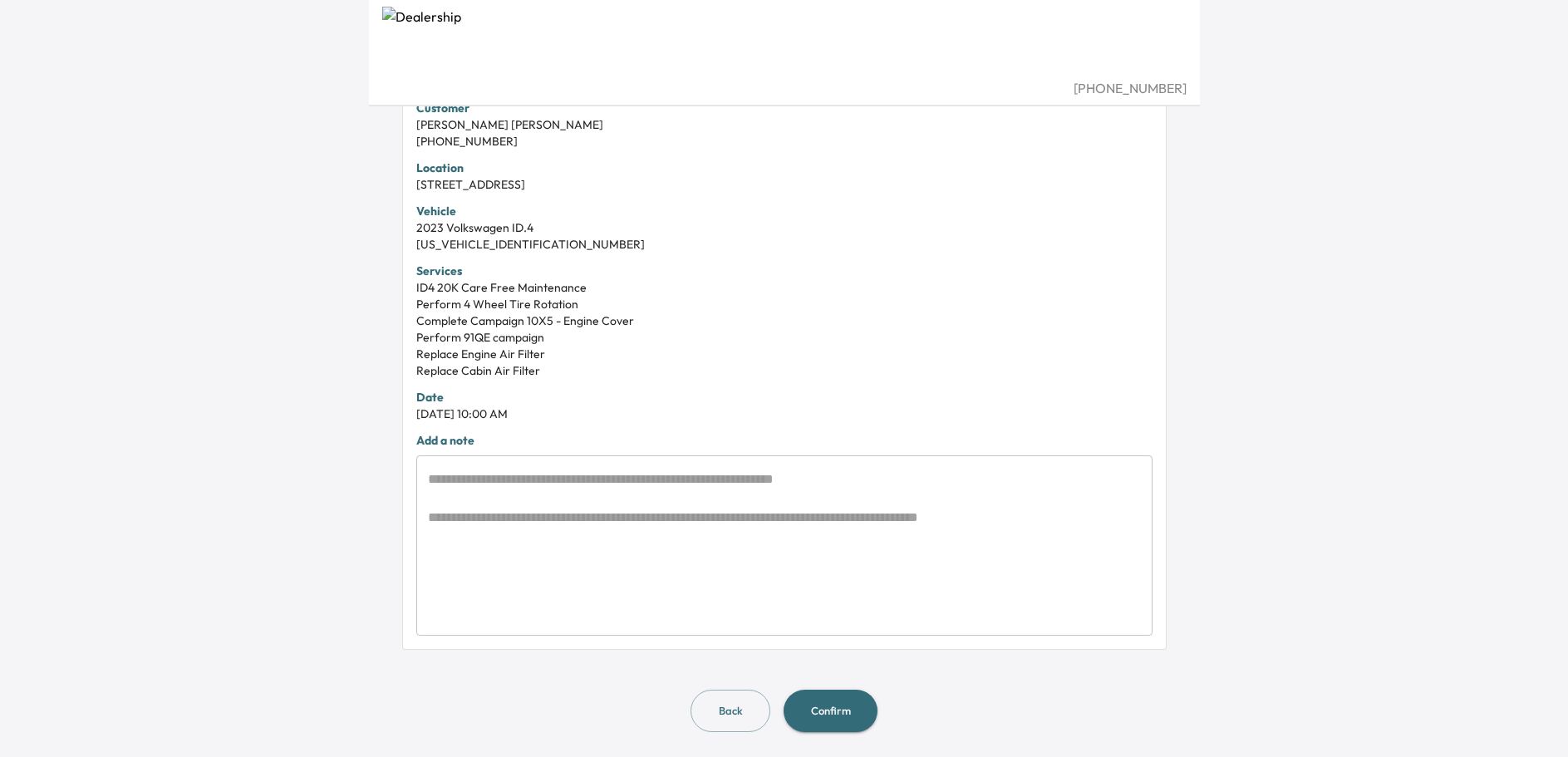
scroll to position [380, 0]
click at [830, 700] on button "Confirm" at bounding box center [831, 710] width 94 height 43
